Goal: Information Seeking & Learning: Learn about a topic

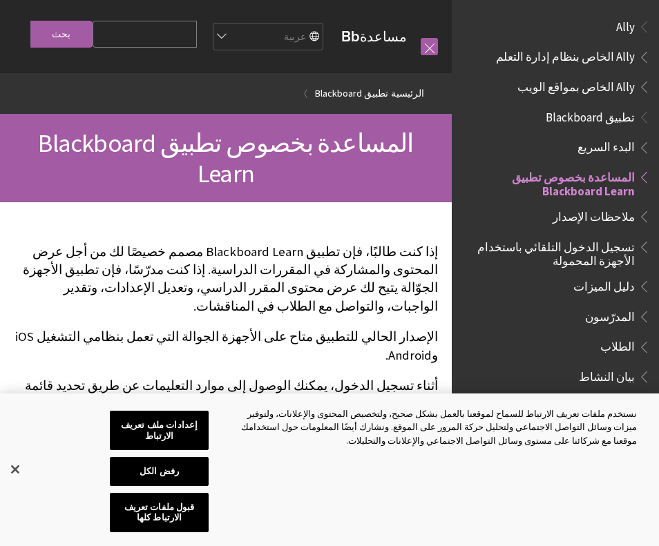
scroll to position [75, 0]
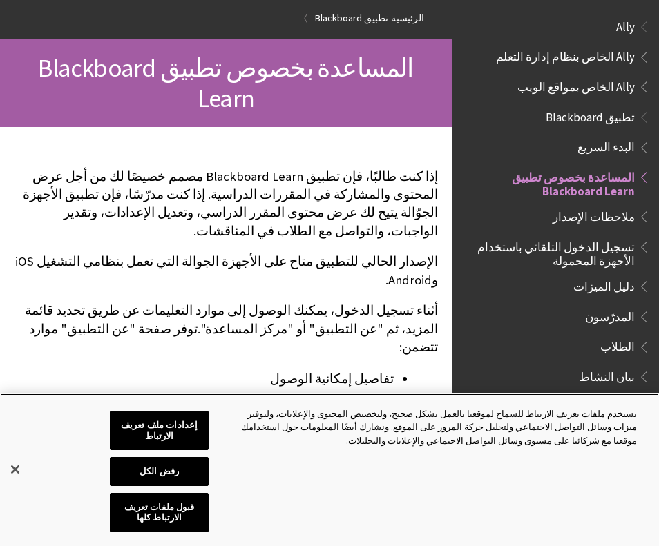
click at [16, 468] on button "إغلاق" at bounding box center [15, 470] width 30 height 30
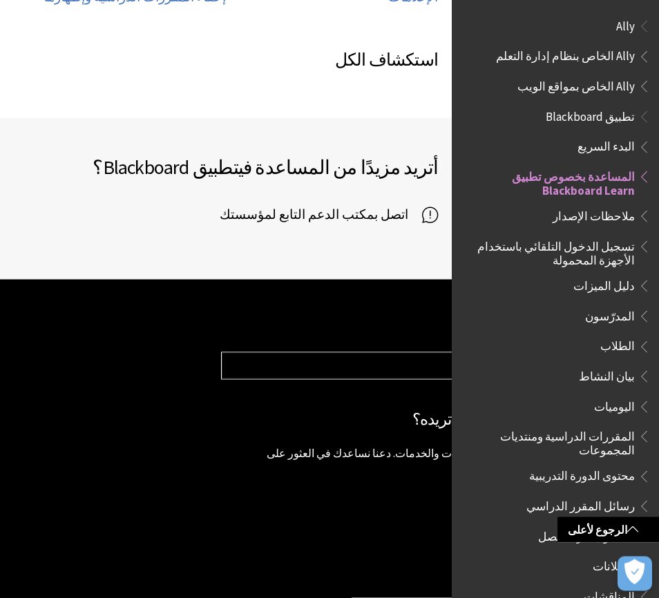
scroll to position [892, 0]
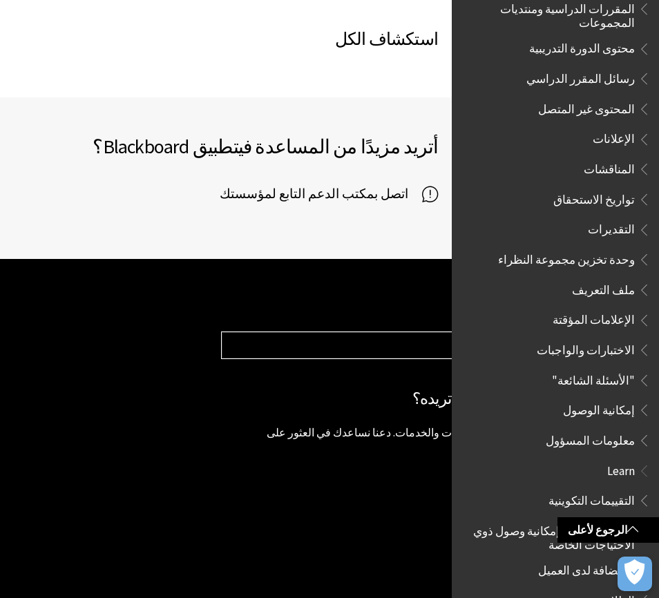
click at [256, 332] on select "Choose your product... Ally تطبيق Blackboard Blackboard Data Collaborate Commun…" at bounding box center [433, 345] width 423 height 26
click at [149, 259] on footer "زيارة [DOMAIN_NAME] ‎© Copyright 2018 Blackboard Inc. إخلاء المسؤولية القانونية…" at bounding box center [329, 473] width 659 height 429
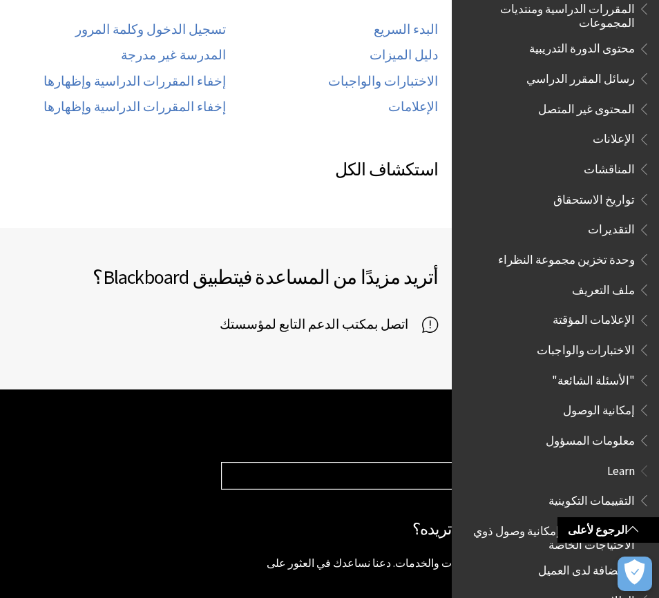
scroll to position [744, 0]
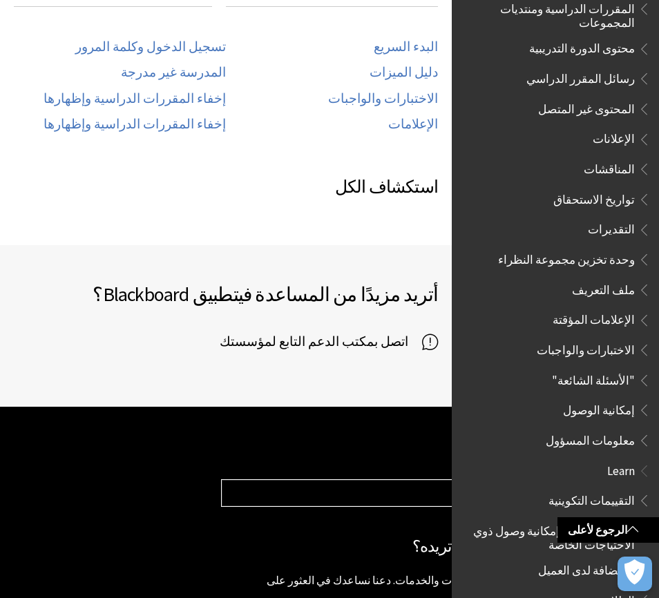
click at [278, 332] on span "اتصل بمكتب الدعم التابع لمؤسستك" at bounding box center [321, 342] width 202 height 21
click at [282, 332] on span "اتصل بمكتب الدعم التابع لمؤسستك" at bounding box center [321, 342] width 202 height 21
